Goal: Transaction & Acquisition: Purchase product/service

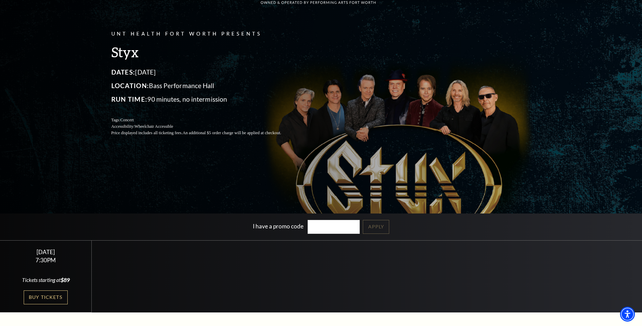
scroll to position [102, 0]
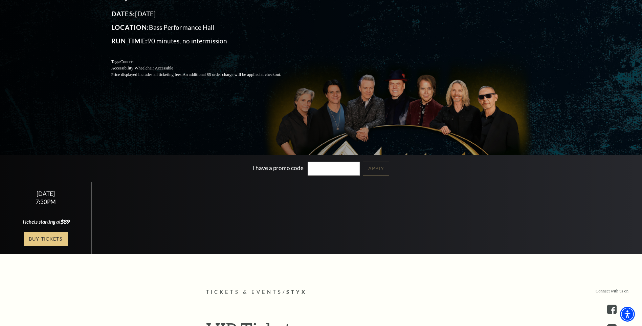
click at [33, 237] on link "Buy Tickets" at bounding box center [46, 239] width 44 height 14
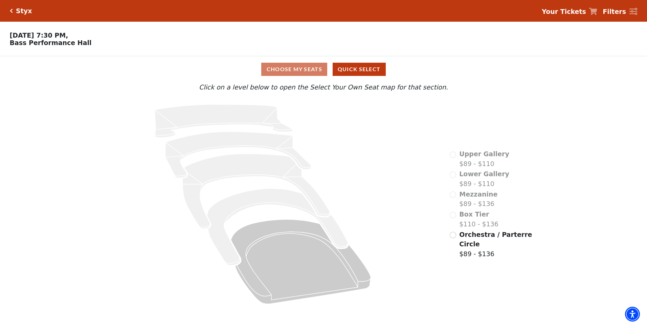
click at [453, 197] on div "Mezzanine $89 - $136" at bounding box center [474, 198] width 48 height 19
click at [453, 237] on input "Orchestra / Parterre Circle$89 - $136\a" at bounding box center [453, 235] width 6 height 6
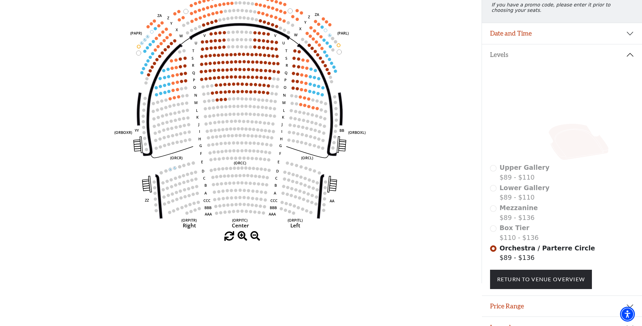
scroll to position [99, 0]
click at [494, 173] on div "Upper Gallery $89 - $110" at bounding box center [562, 171] width 144 height 19
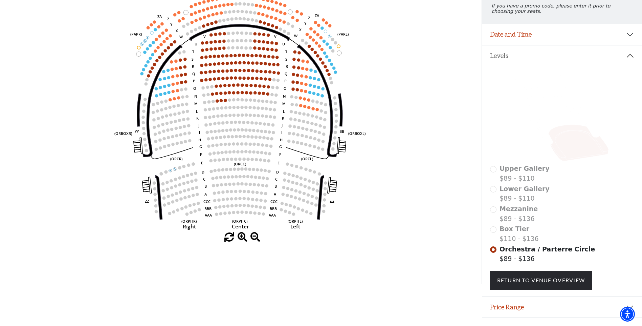
scroll to position [102, 0]
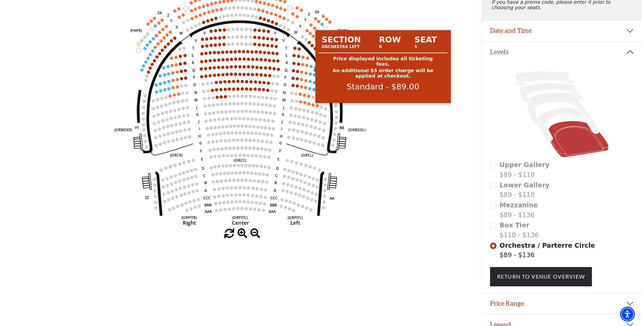
click at [312, 68] on circle at bounding box center [311, 66] width 3 height 3
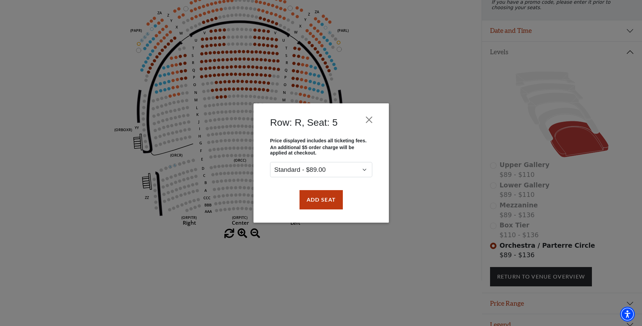
click at [317, 70] on div "Row: R, Seat: 5 Price displayed includes all ticketing fees. An additional $5 o…" at bounding box center [321, 163] width 642 height 326
click at [369, 118] on button "Close" at bounding box center [369, 119] width 13 height 13
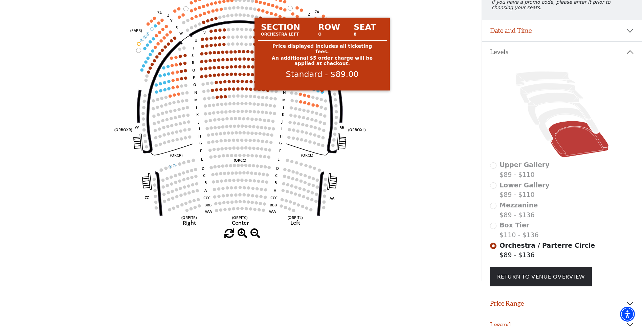
click at [322, 93] on circle at bounding box center [322, 91] width 3 height 3
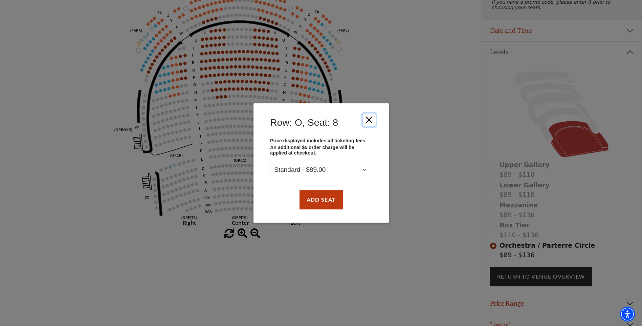
click at [370, 114] on button "Close" at bounding box center [369, 119] width 13 height 13
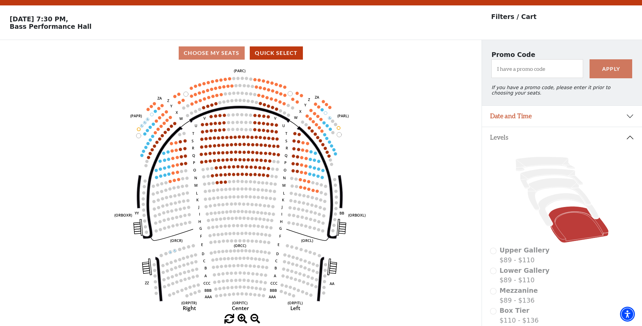
scroll to position [14, 0]
